Goal: Navigation & Orientation: Find specific page/section

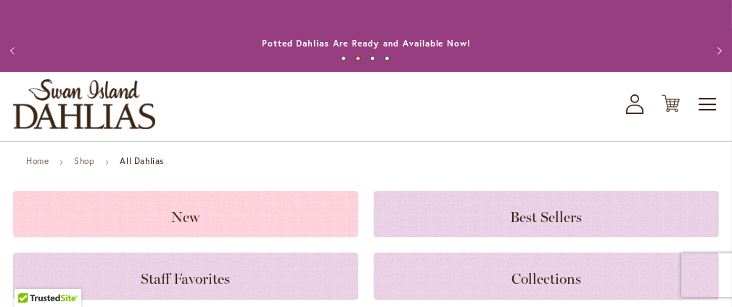
click at [184, 212] on span "New" at bounding box center [186, 216] width 28 height 17
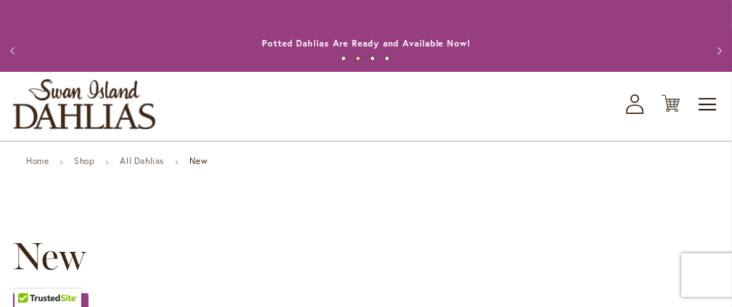
click at [21, 55] on button "Previous" at bounding box center [14, 50] width 29 height 29
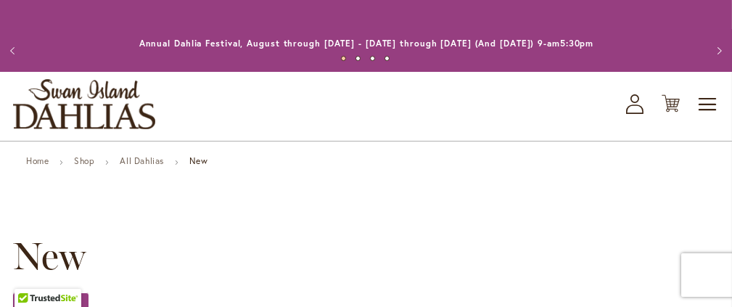
click at [17, 53] on button "Previous" at bounding box center [14, 50] width 29 height 29
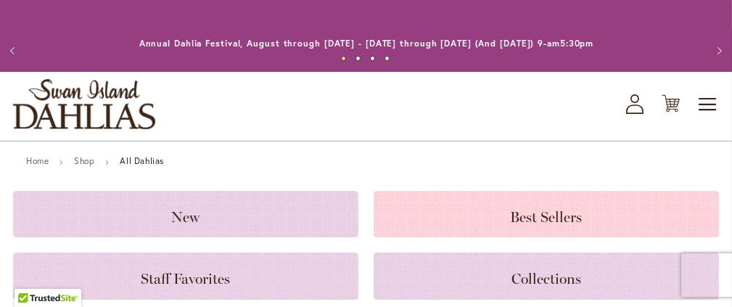
click at [541, 217] on span "Best Sellers" at bounding box center [547, 216] width 72 height 17
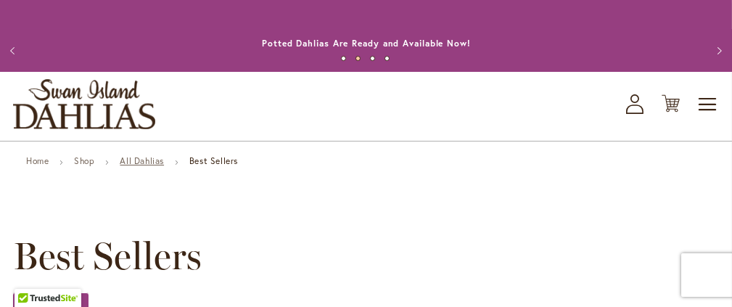
click at [158, 166] on link "All Dahlias" at bounding box center [142, 160] width 44 height 11
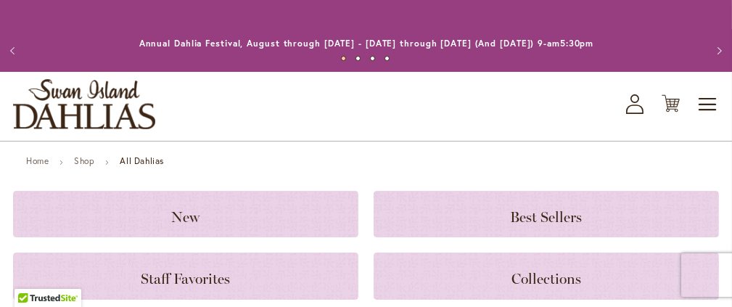
scroll to position [73, 0]
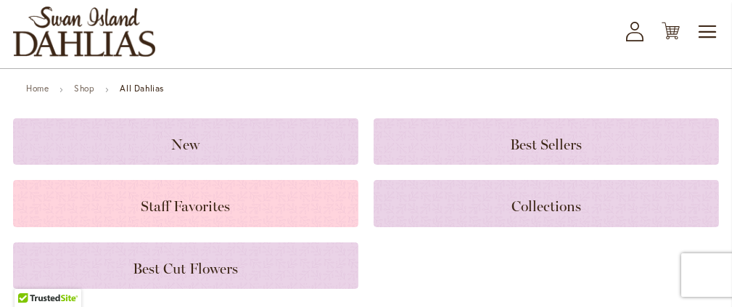
click at [176, 211] on span "Staff Favorites" at bounding box center [186, 205] width 89 height 17
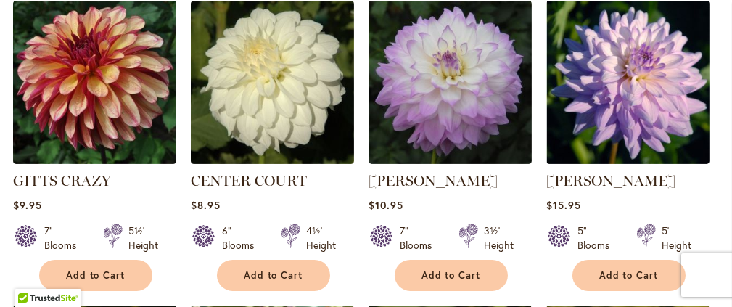
scroll to position [798, 0]
